Goal: Task Accomplishment & Management: Manage account settings

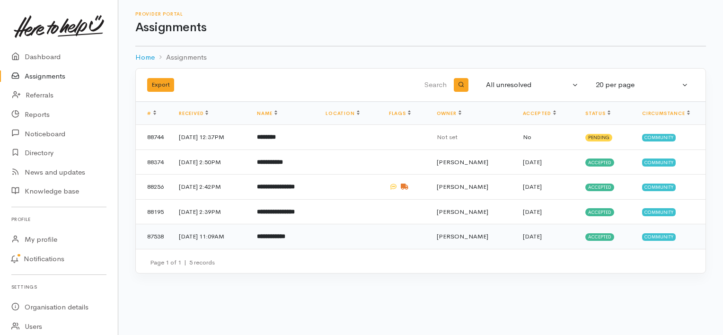
click at [285, 234] on b "**********" at bounding box center [271, 236] width 28 height 6
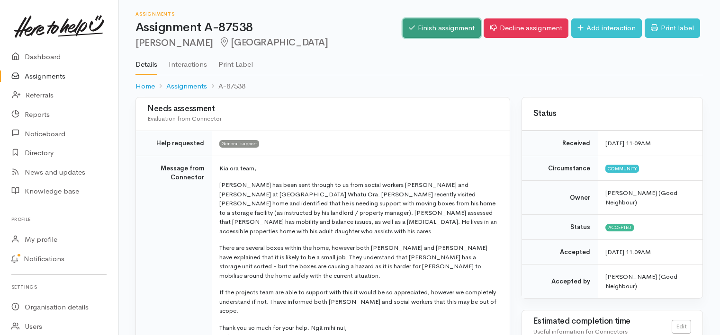
click at [445, 27] on link "Finish assignment" at bounding box center [441, 27] width 78 height 19
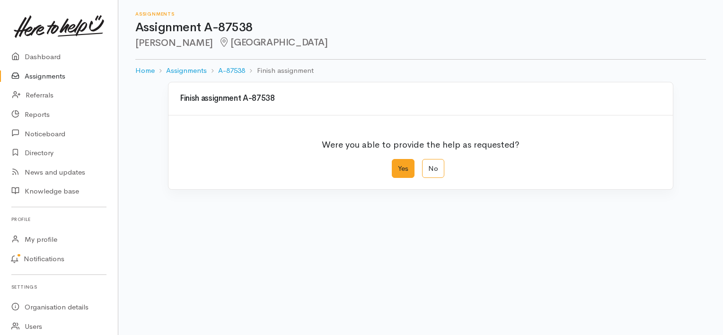
click at [406, 167] on label "Yes" at bounding box center [403, 168] width 23 height 19
click at [398, 165] on input "Yes" at bounding box center [395, 162] width 6 height 6
radio input "true"
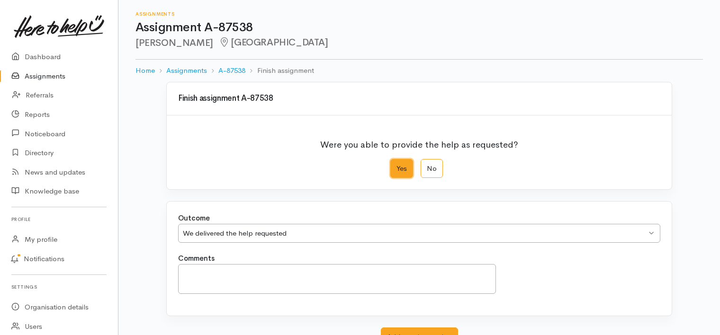
scroll to position [75, 0]
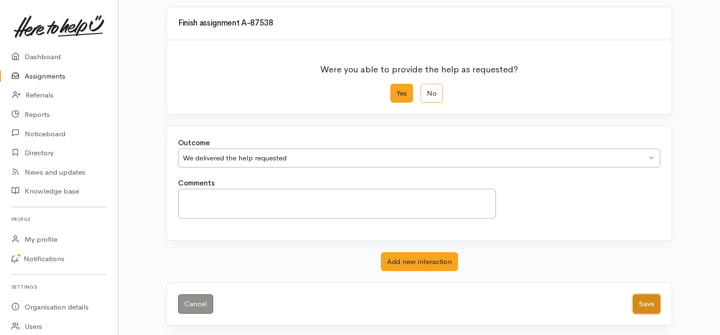
click at [646, 301] on button "Save" at bounding box center [645, 303] width 27 height 19
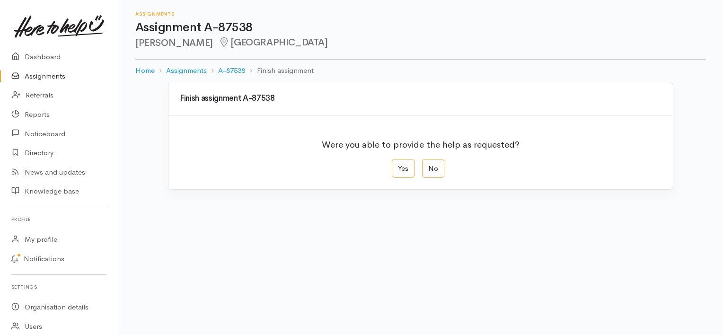
click at [45, 75] on link "Assignments" at bounding box center [59, 76] width 118 height 19
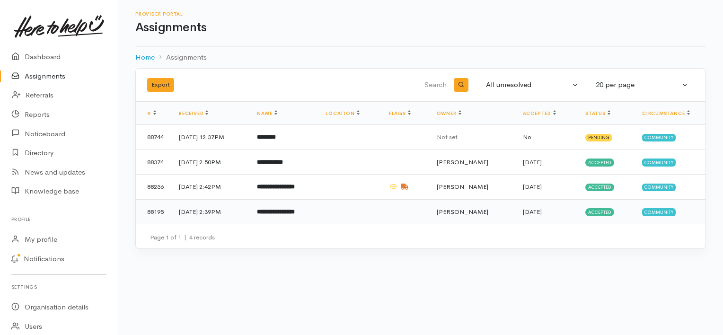
click at [235, 210] on td "29 Aug 2025, 2:39PM" at bounding box center [210, 211] width 78 height 25
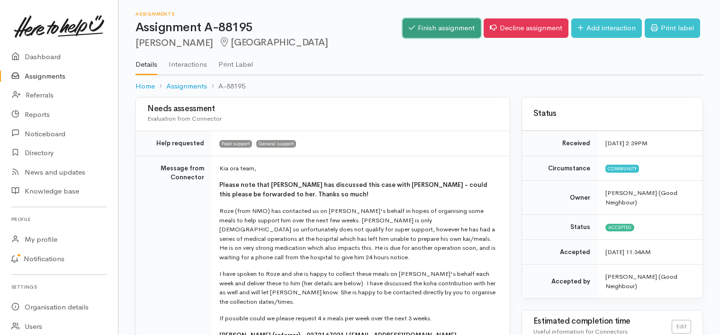
click at [430, 27] on link "Finish assignment" at bounding box center [441, 27] width 78 height 19
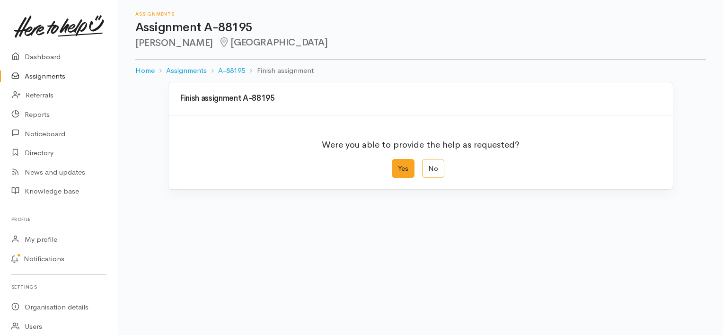
click at [401, 167] on label "Yes" at bounding box center [403, 168] width 23 height 19
click at [398, 165] on input "Yes" at bounding box center [395, 162] width 6 height 6
radio input "true"
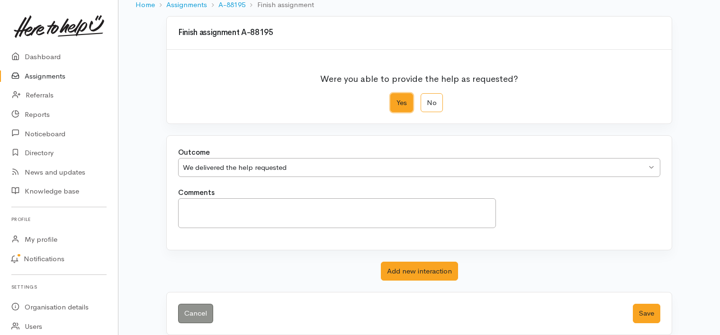
scroll to position [72, 0]
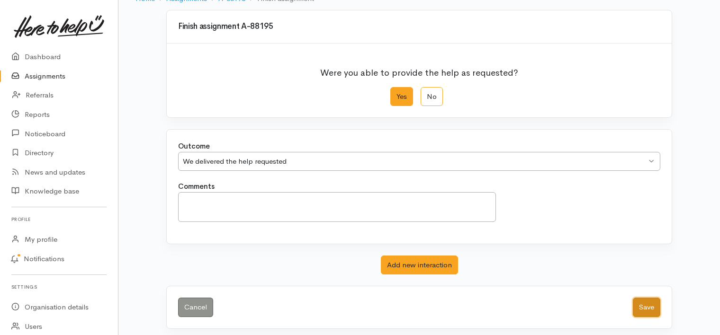
click at [649, 305] on button "Save" at bounding box center [645, 307] width 27 height 19
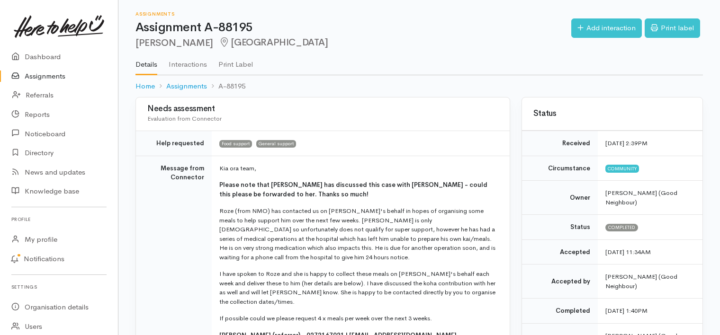
click at [48, 76] on link "Assignments" at bounding box center [59, 76] width 118 height 19
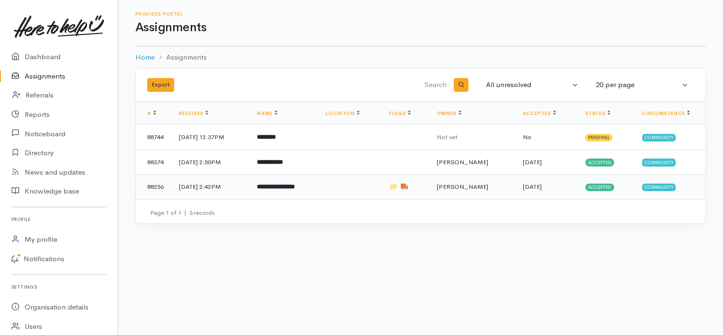
click at [291, 187] on b "**********" at bounding box center [276, 187] width 38 height 6
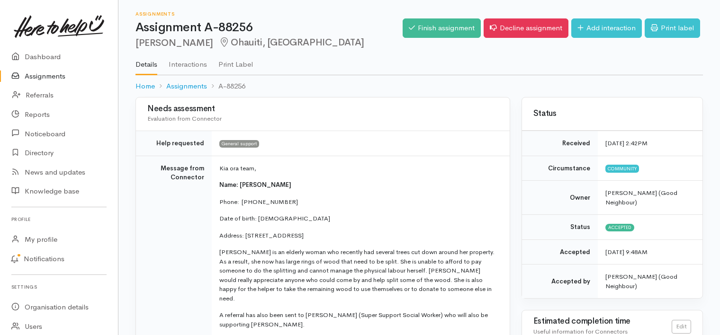
scroll to position [17, 0]
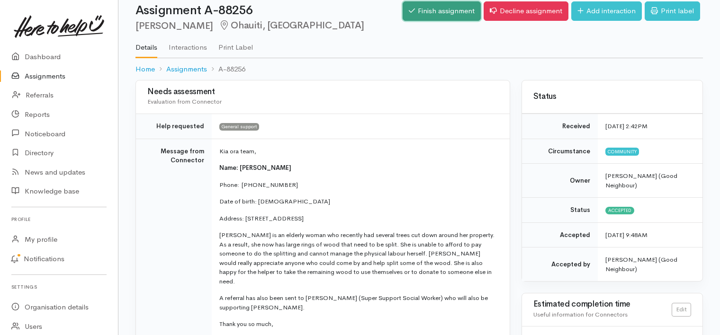
click at [443, 9] on link "Finish assignment" at bounding box center [441, 10] width 78 height 19
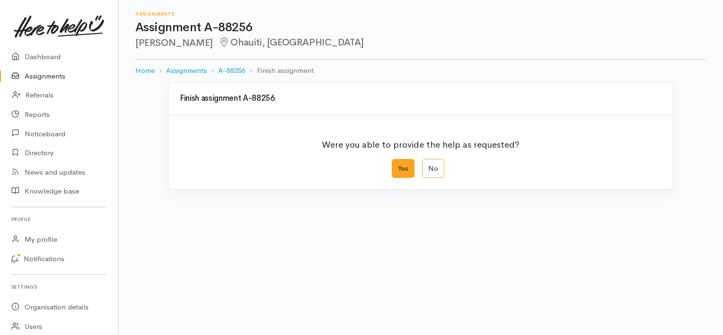
click at [401, 162] on label "Yes" at bounding box center [403, 168] width 23 height 19
click at [398, 162] on input "Yes" at bounding box center [395, 162] width 6 height 6
radio input "true"
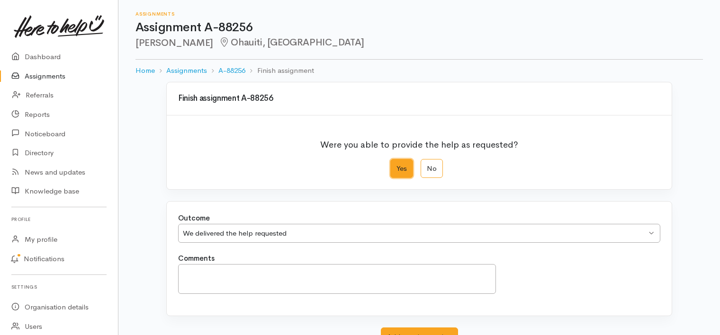
scroll to position [75, 0]
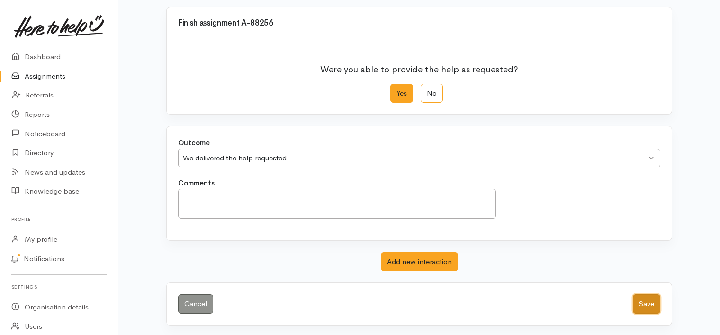
click at [649, 299] on button "Save" at bounding box center [645, 303] width 27 height 19
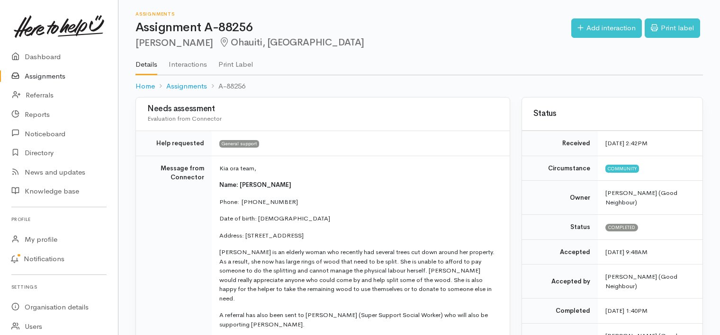
click at [55, 74] on link "Assignments" at bounding box center [59, 76] width 118 height 19
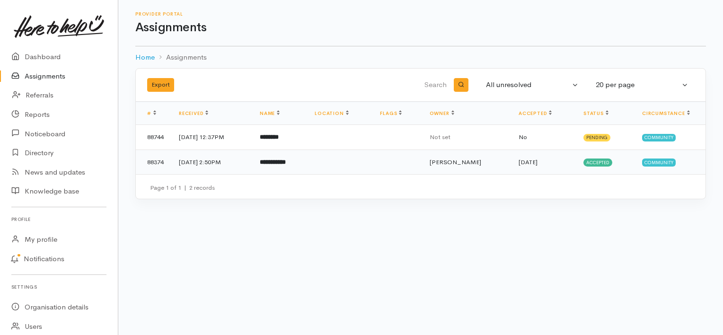
click at [286, 160] on b "**********" at bounding box center [273, 162] width 26 height 6
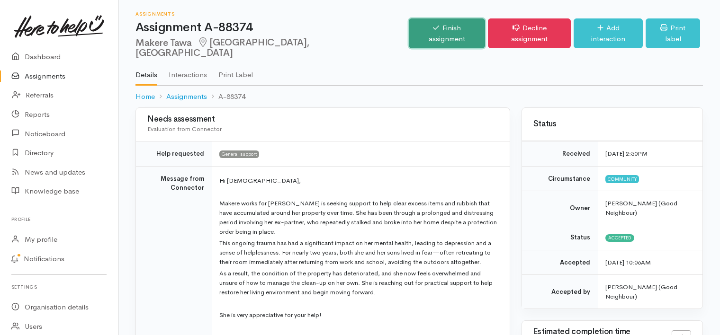
click at [439, 25] on link "Finish assignment" at bounding box center [447, 33] width 77 height 30
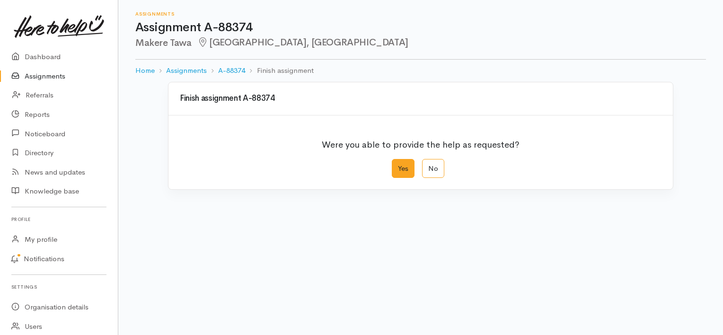
click at [402, 168] on label "Yes" at bounding box center [403, 168] width 23 height 19
click at [398, 165] on input "Yes" at bounding box center [395, 162] width 6 height 6
radio input "true"
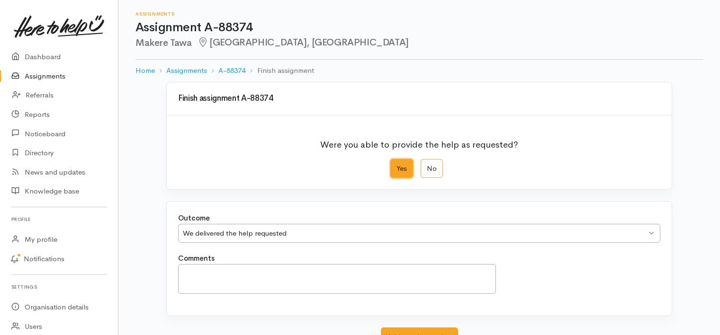
scroll to position [75, 0]
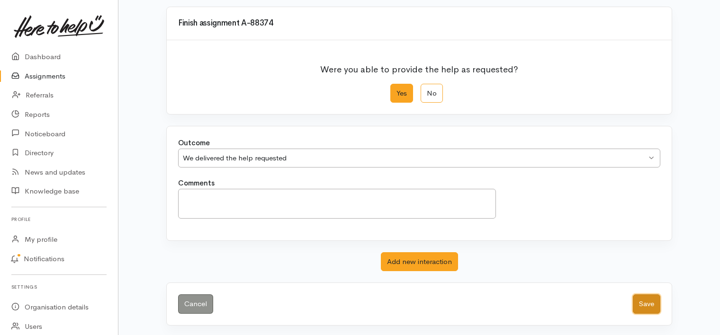
click at [647, 303] on button "Save" at bounding box center [645, 303] width 27 height 19
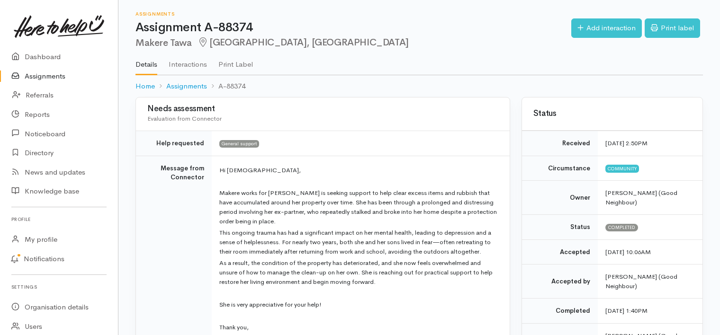
click at [54, 74] on link "Assignments" at bounding box center [59, 76] width 118 height 19
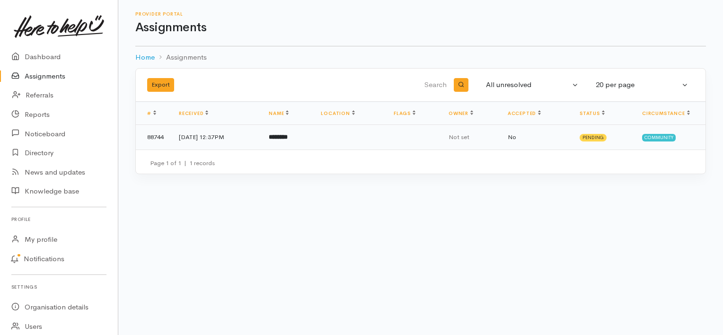
click at [302, 132] on td "********" at bounding box center [287, 137] width 52 height 25
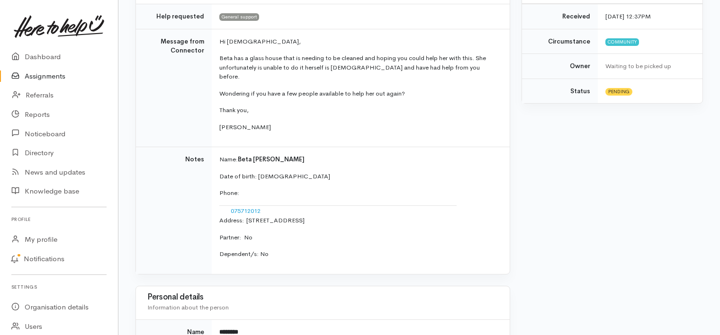
scroll to position [238, 0]
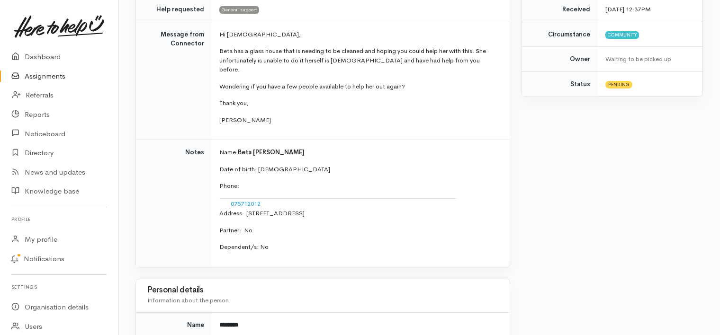
drag, startPoint x: 245, startPoint y: 203, endPoint x: 398, endPoint y: 205, distance: 152.9
click at [398, 209] on p "Address:  [STREET_ADDRESS]" at bounding box center [358, 213] width 279 height 9
copy p "[STREET_ADDRESS]"
drag, startPoint x: 231, startPoint y: 191, endPoint x: 265, endPoint y: 191, distance: 34.1
click at [265, 198] on td "075712012" at bounding box center [337, 203] width 237 height 10
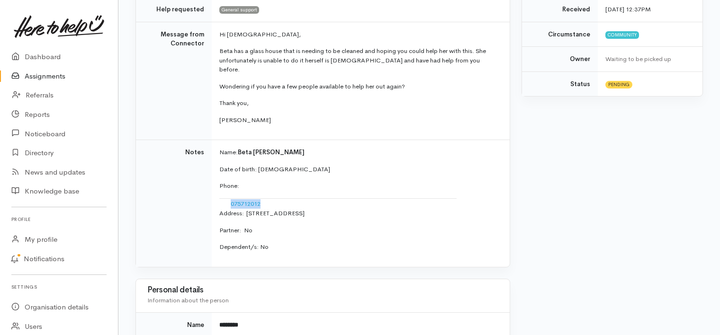
copy link "075712012"
drag, startPoint x: 256, startPoint y: 160, endPoint x: 286, endPoint y: 159, distance: 30.3
click at [286, 165] on p "Date of birth: 1/3/1938" at bounding box center [358, 169] width 279 height 9
copy p "1/3/1938"
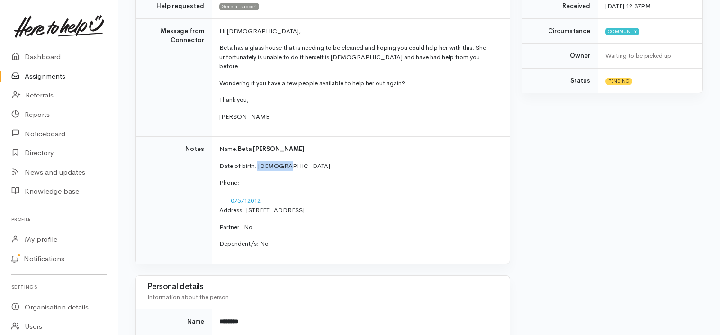
scroll to position [237, 0]
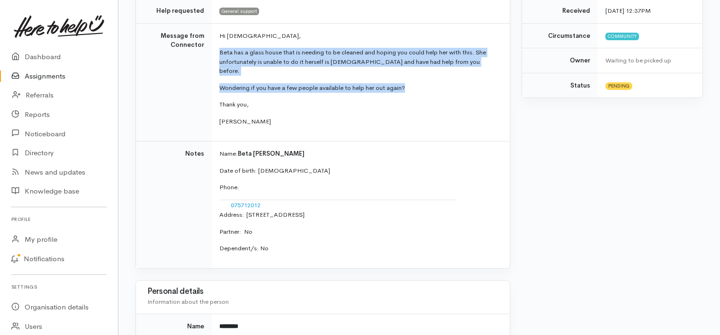
drag, startPoint x: 219, startPoint y: 50, endPoint x: 408, endPoint y: 78, distance: 191.0
click at [408, 78] on td "Hi Ladies, Beta has a glass house that is needing to be cleaned and hoping you …" at bounding box center [361, 82] width 298 height 118
copy td "Beta has a glass house that is needing to be cleaned and hoping you could help …"
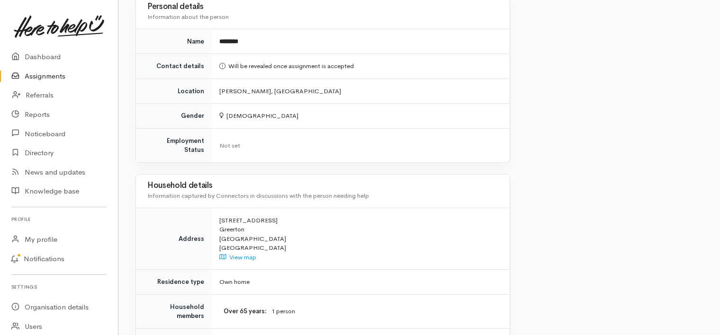
scroll to position [659, 0]
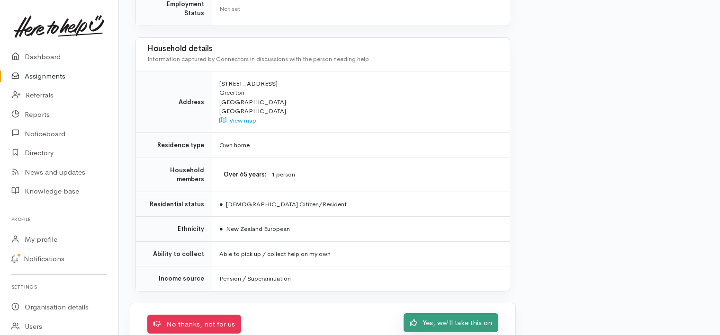
click at [446, 313] on link "Yes, we'll take this on" at bounding box center [450, 322] width 95 height 19
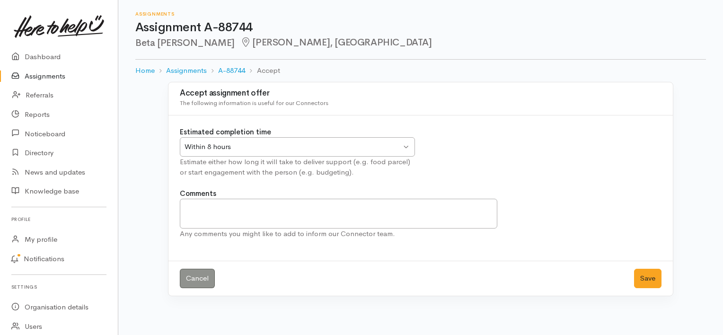
click at [406, 145] on div "Within 8 hours Within 8 hours" at bounding box center [297, 146] width 235 height 19
click at [652, 277] on button "Save" at bounding box center [647, 278] width 27 height 19
